Goal: Check status: Check status

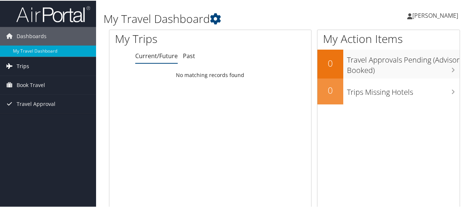
click at [41, 60] on link "Trips" at bounding box center [48, 65] width 96 height 18
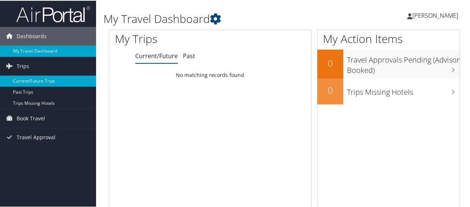
click at [41, 78] on link "Current/Future Trips" at bounding box center [48, 80] width 96 height 11
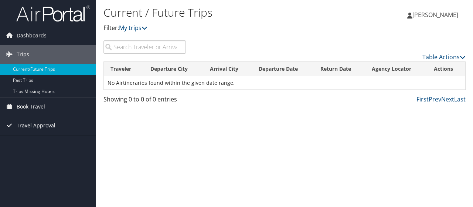
click at [43, 127] on span "Travel Approval" at bounding box center [36, 125] width 39 height 18
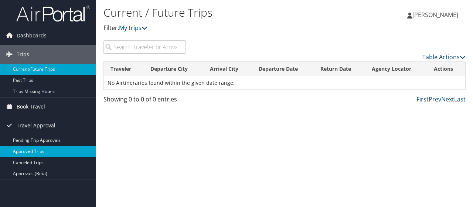
click at [38, 149] on link "Approved Trips" at bounding box center [48, 151] width 96 height 11
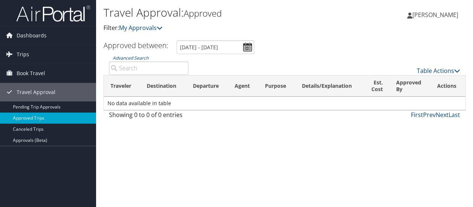
click at [33, 117] on link "Approved Trips" at bounding box center [48, 117] width 96 height 11
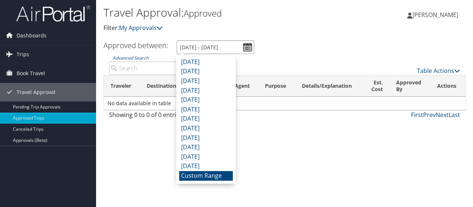
click at [243, 45] on input "8/9/2025 - 9/9/2025" at bounding box center [216, 47] width 78 height 14
click at [207, 158] on li "October 2024" at bounding box center [206, 157] width 54 height 10
type input "10/1/2024 - 10/31/2024"
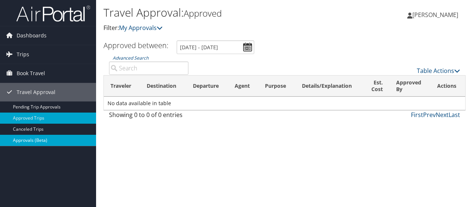
click at [27, 136] on link "Approvals (Beta)" at bounding box center [48, 140] width 96 height 11
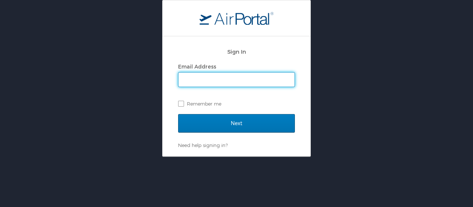
type input "[PERSON_NAME][EMAIL_ADDRESS][PERSON_NAME][DOMAIN_NAME]"
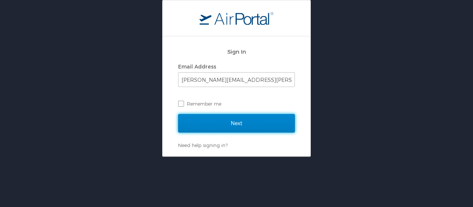
click at [234, 122] on input "Next" at bounding box center [236, 123] width 117 height 18
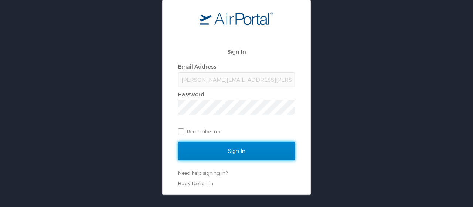
click at [235, 146] on input "Sign In" at bounding box center [236, 151] width 117 height 18
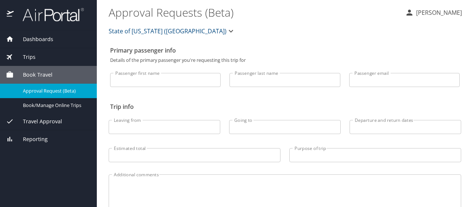
click at [32, 38] on span "Dashboards" at bounding box center [34, 39] width 40 height 8
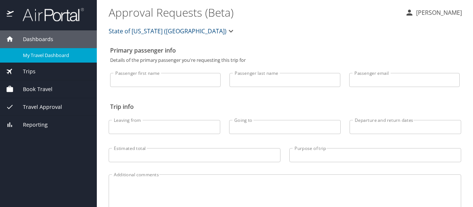
click at [40, 54] on span "My Travel Dashboard" at bounding box center [55, 55] width 65 height 7
